Goal: Find contact information: Find contact information

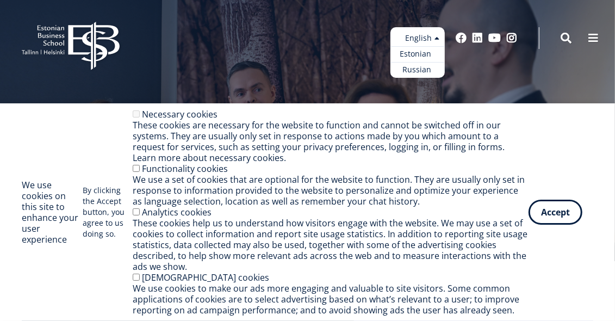
click at [417, 54] on link "Estonian" at bounding box center [417, 54] width 54 height 16
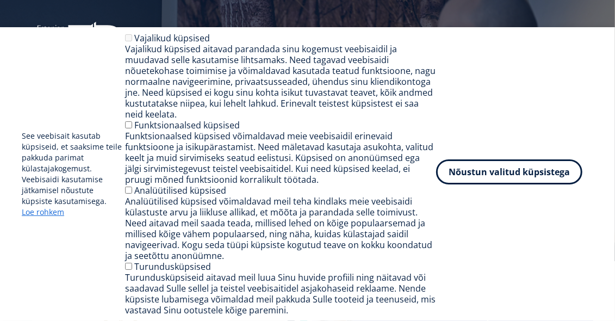
click at [500, 168] on button "Nõustun valitud küpsistega" at bounding box center [509, 171] width 146 height 25
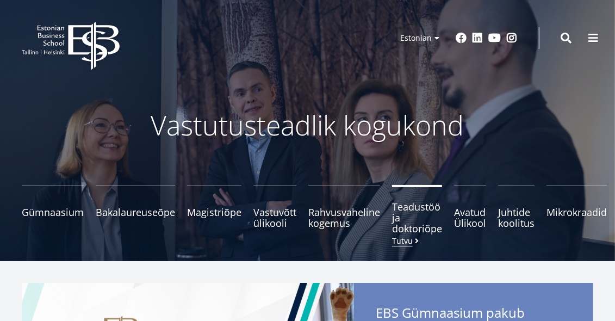
click at [407, 230] on span "Teadustöö ja doktoriõpe Tutvu" at bounding box center [417, 217] width 50 height 33
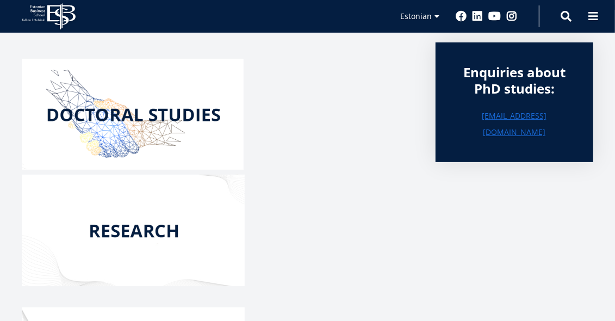
scroll to position [166, 0]
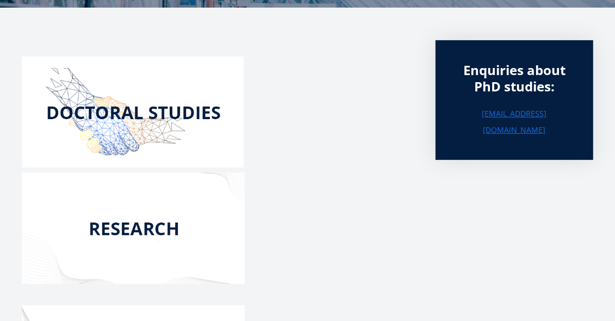
click at [141, 115] on img at bounding box center [133, 112] width 222 height 111
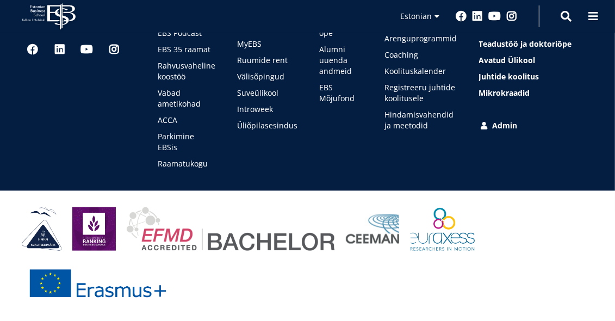
scroll to position [611, 0]
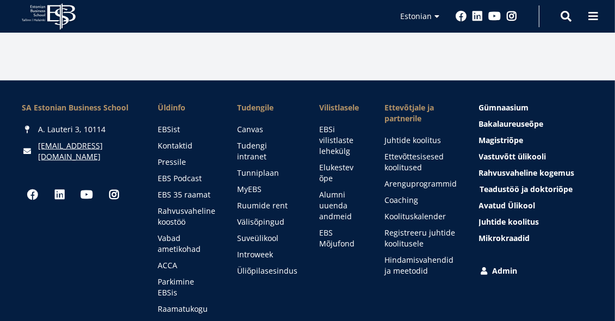
click at [491, 188] on span "Teadustöö ja doktoriõpe Tutvu" at bounding box center [526, 189] width 93 height 10
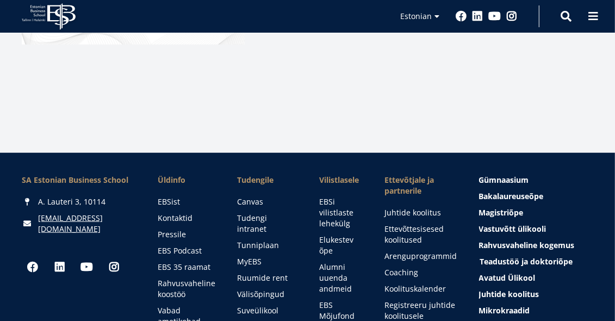
click at [505, 257] on span "Teadustöö ja doktoriõpe Tutvu" at bounding box center [526, 261] width 93 height 10
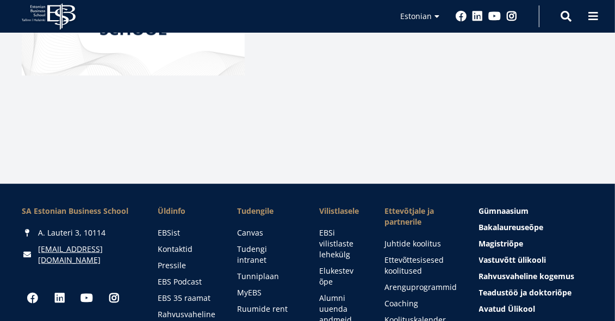
scroll to position [725, 0]
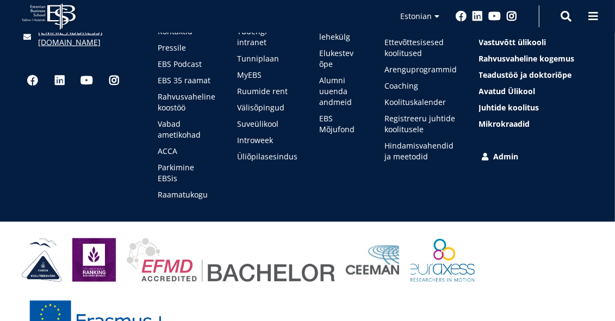
click at [501, 158] on link "Admin" at bounding box center [537, 156] width 114 height 11
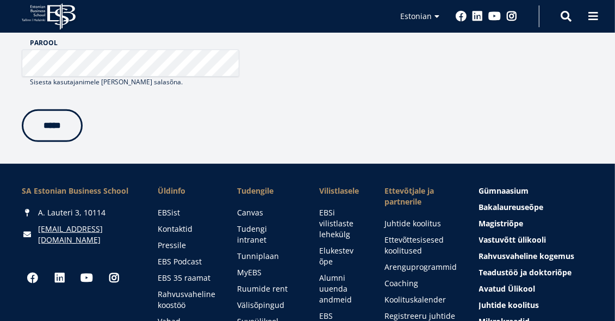
scroll to position [362, 0]
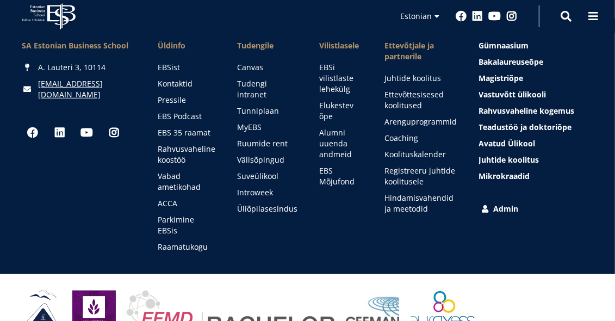
drag, startPoint x: 0, startPoint y: 0, endPoint x: 512, endPoint y: 210, distance: 553.6
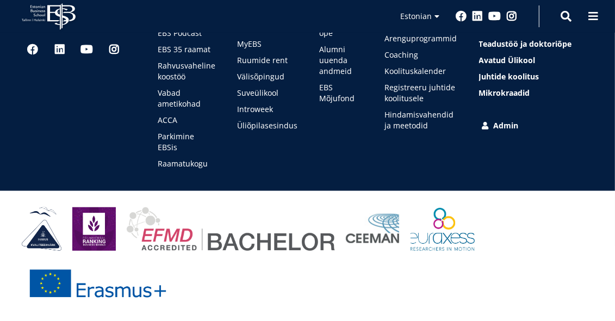
scroll to position [373, 0]
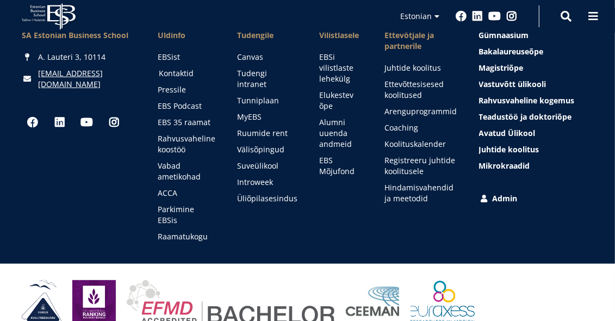
click at [177, 68] on link "Kontaktid" at bounding box center [188, 73] width 58 height 11
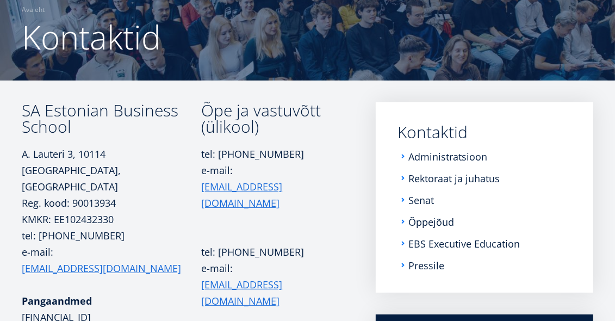
scroll to position [94, 0]
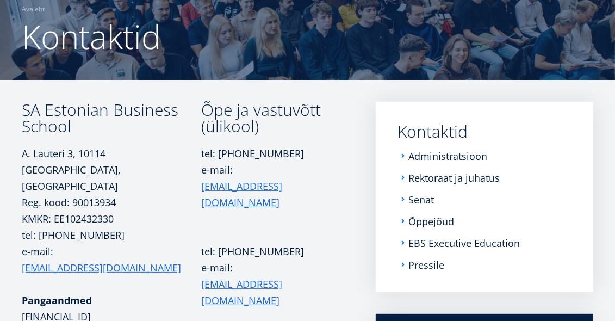
click at [208, 283] on td "Õpe ja vastuvõtt (ülikool) tel: +372 665 1325 e-mail: info@ebs.ee tel: +372 665…" at bounding box center [272, 246] width 143 height 288
click at [274, 263] on td "Õpe ja vastuvõtt (ülikool) tel: +372 665 1325 e-mail: info@ebs.ee tel: +372 665…" at bounding box center [272, 246] width 143 height 288
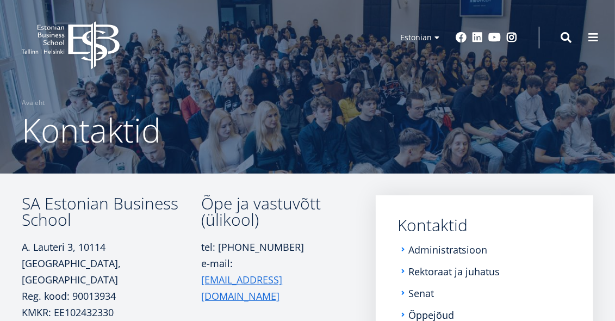
scroll to position [0, 0]
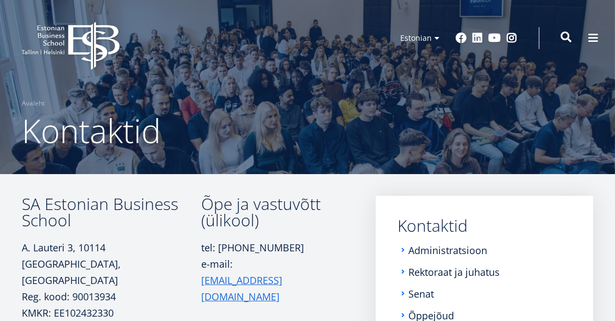
click at [563, 36] on span at bounding box center [566, 37] width 11 height 11
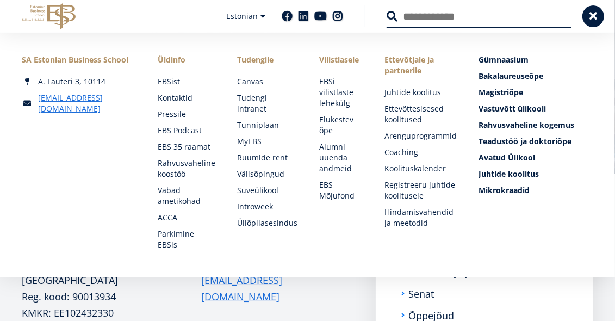
click at [467, 14] on input "Otsing" at bounding box center [479, 16] width 185 height 23
type input "**********"
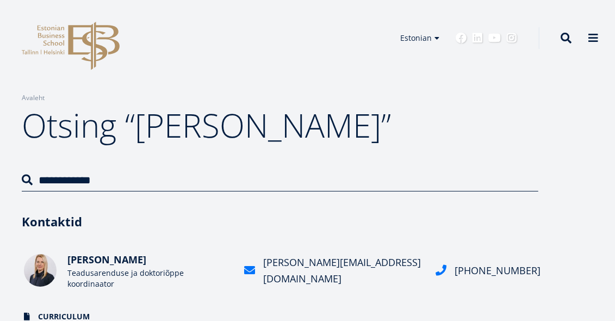
click at [36, 271] on img at bounding box center [40, 270] width 33 height 33
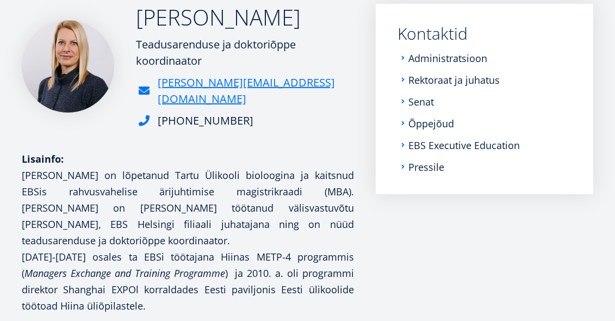
scroll to position [166, 0]
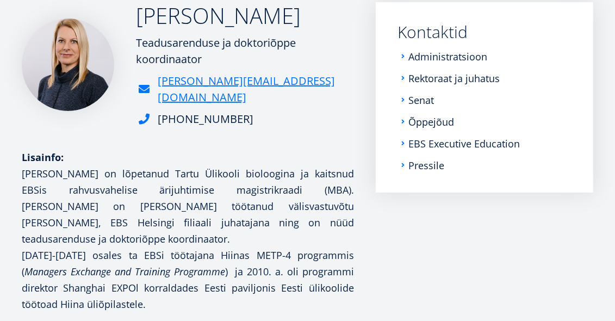
drag, startPoint x: 139, startPoint y: 9, endPoint x: 265, endPoint y: 110, distance: 160.9
click at [265, 110] on div "Sigrid Lainevee Teadusarenduse ja doktoriõppe koordinaator sigrid.lainevee@ebs.…" at bounding box center [245, 64] width 218 height 125
click at [483, 268] on aside "Submenu Kontaktid Administratsioon Rektoraat ja juhatus Senat Õppejõud EBS Exec…" at bounding box center [485, 198] width 218 height 392
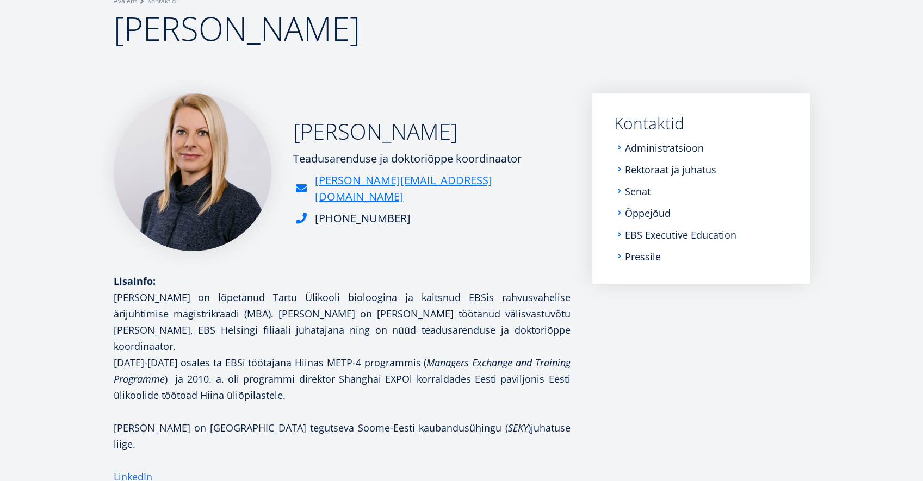
scroll to position [97, 0]
drag, startPoint x: 294, startPoint y: 143, endPoint x: 506, endPoint y: 220, distance: 225.7
click at [506, 220] on div "Sigrid Lainevee Teadusarenduse ja doktoriõppe koordinaator sigrid.lainevee@ebs.…" at bounding box center [342, 172] width 457 height 158
copy div "Sigrid Lainevee Teadusarenduse ja doktoriõppe koordinaator sigrid.lainevee@ebs.…"
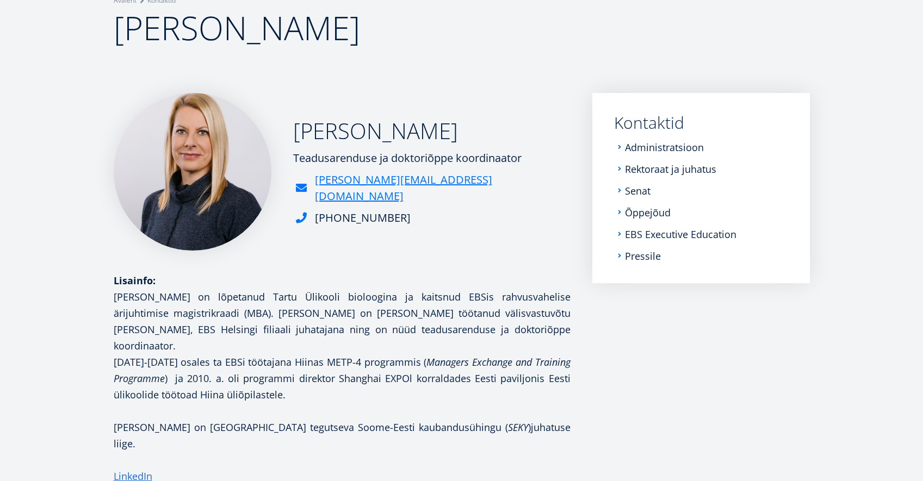
click at [456, 40] on h1 "Sigrid Lainevee" at bounding box center [462, 28] width 696 height 44
